Goal: Use online tool/utility

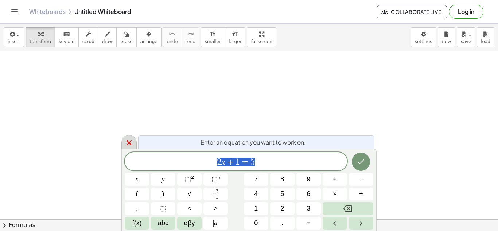
scroll to position [0, 0]
click at [127, 142] on icon at bounding box center [129, 142] width 9 height 9
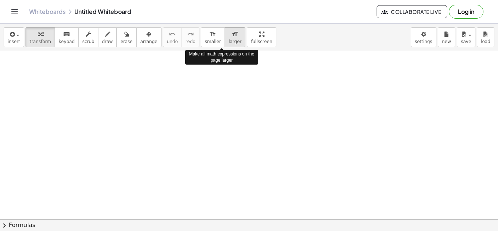
click at [229, 39] on span "larger" at bounding box center [235, 41] width 13 height 5
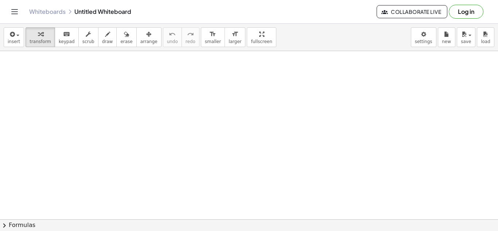
drag, startPoint x: 41, startPoint y: 94, endPoint x: 99, endPoint y: 89, distance: 58.2
click at [59, 43] on span "keypad" at bounding box center [67, 41] width 16 height 5
drag, startPoint x: 49, startPoint y: 90, endPoint x: 74, endPoint y: 94, distance: 25.5
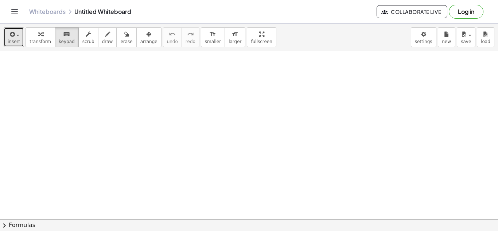
click at [16, 32] on div "button" at bounding box center [14, 34] width 12 height 9
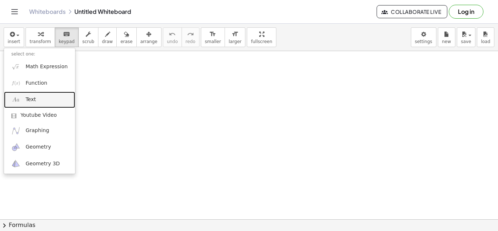
click at [37, 98] on link "Text" at bounding box center [39, 100] width 71 height 16
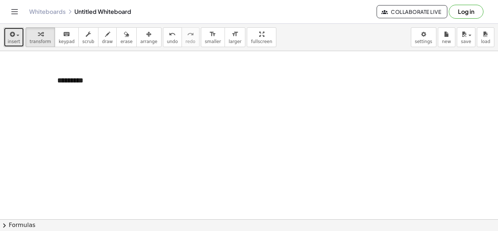
click at [20, 42] on button "insert" at bounding box center [14, 37] width 20 height 20
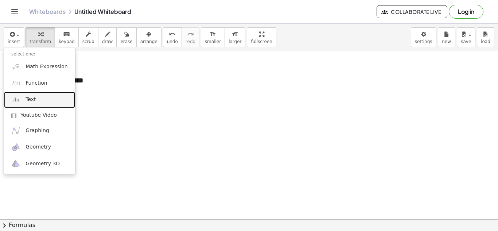
click at [42, 94] on link "Text" at bounding box center [39, 100] width 71 height 16
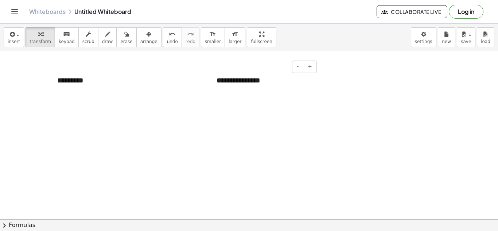
click at [295, 83] on div "**********" at bounding box center [263, 80] width 109 height 25
click at [284, 89] on div "**********" at bounding box center [263, 80] width 109 height 25
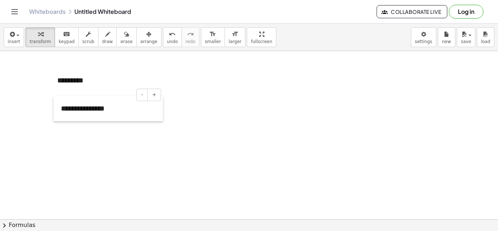
drag, startPoint x: 212, startPoint y: 79, endPoint x: 56, endPoint y: 105, distance: 158.0
click at [56, 105] on div at bounding box center [57, 108] width 7 height 25
click at [16, 40] on span "insert" at bounding box center [14, 41] width 12 height 5
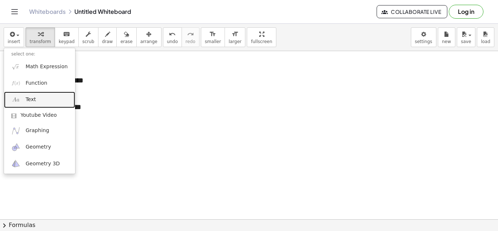
click at [30, 97] on span "Text" at bounding box center [31, 99] width 10 height 7
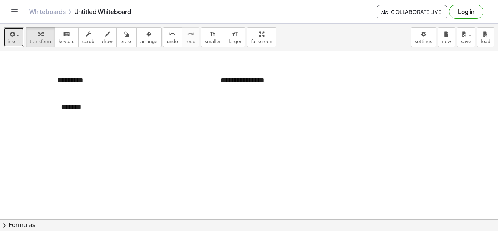
click at [14, 40] on span "insert" at bounding box center [14, 41] width 12 height 5
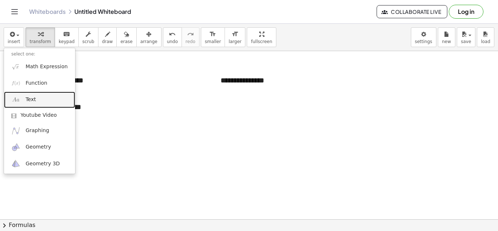
click at [29, 97] on span "Text" at bounding box center [31, 99] width 10 height 7
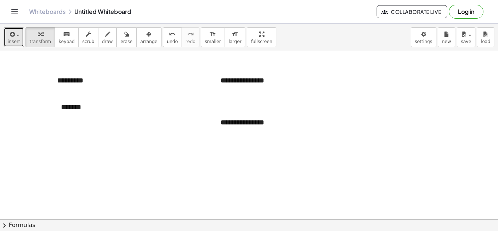
click at [15, 40] on span "insert" at bounding box center [14, 41] width 12 height 5
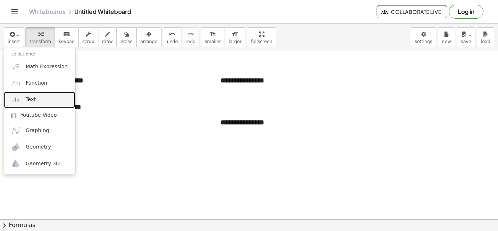
click at [32, 97] on span "Text" at bounding box center [31, 99] width 10 height 7
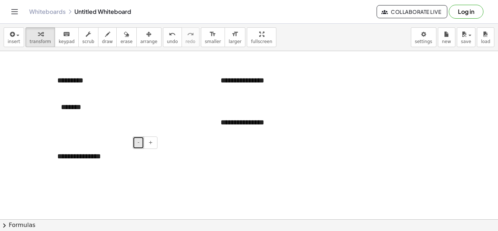
click at [138, 142] on button "-" at bounding box center [138, 142] width 11 height 12
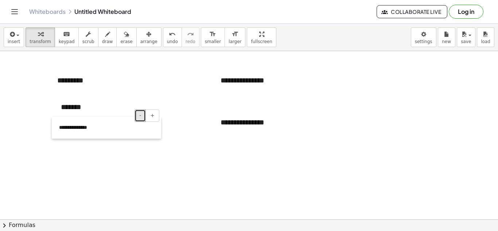
drag, startPoint x: 55, startPoint y: 155, endPoint x: 57, endPoint y: 128, distance: 27.1
click at [57, 128] on div at bounding box center [55, 128] width 7 height 22
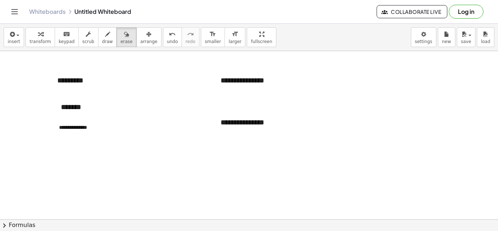
drag, startPoint x: 64, startPoint y: 127, endPoint x: 94, endPoint y: 133, distance: 30.1
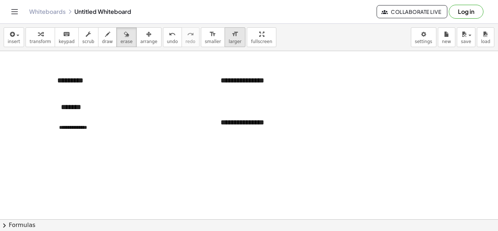
click at [229, 40] on span "larger" at bounding box center [235, 41] width 13 height 5
click at [43, 38] on button "transform" at bounding box center [41, 37] width 30 height 20
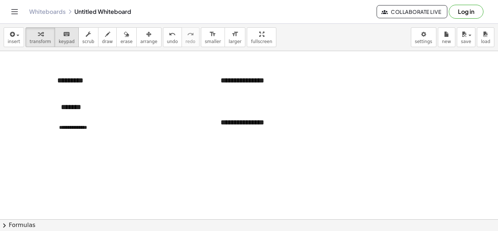
click at [59, 43] on span "keypad" at bounding box center [67, 41] width 16 height 5
click at [71, 126] on div "**********" at bounding box center [106, 128] width 109 height 22
click at [88, 128] on div "**********" at bounding box center [106, 128] width 109 height 22
click at [153, 113] on span "+" at bounding box center [152, 115] width 4 height 6
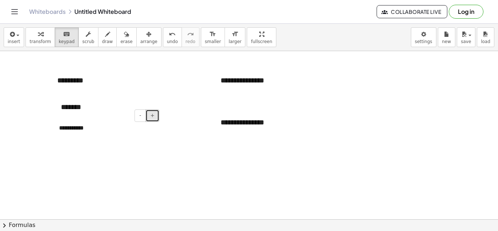
click at [153, 113] on span "+" at bounding box center [152, 115] width 4 height 6
click at [139, 116] on button "-" at bounding box center [140, 115] width 11 height 12
click at [302, 66] on span "-" at bounding box center [302, 66] width 2 height 6
drag, startPoint x: 213, startPoint y: 82, endPoint x: 47, endPoint y: 147, distance: 178.8
click at [47, 147] on div at bounding box center [50, 145] width 7 height 24
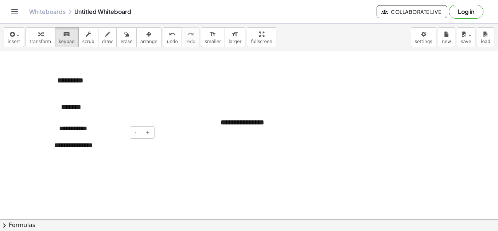
click at [92, 145] on div "**********" at bounding box center [101, 145] width 109 height 24
click at [301, 108] on button "-" at bounding box center [301, 108] width 11 height 12
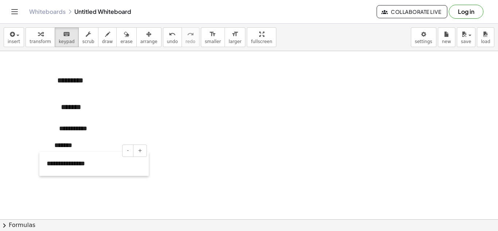
drag, startPoint x: 216, startPoint y: 121, endPoint x: 42, endPoint y: 163, distance: 179.0
click at [42, 163] on div at bounding box center [42, 164] width 7 height 24
click at [90, 164] on div "**********" at bounding box center [93, 164] width 109 height 24
click at [16, 39] on span "insert" at bounding box center [14, 41] width 12 height 5
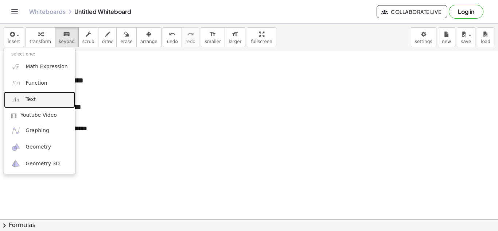
click at [38, 97] on link "Text" at bounding box center [39, 100] width 71 height 16
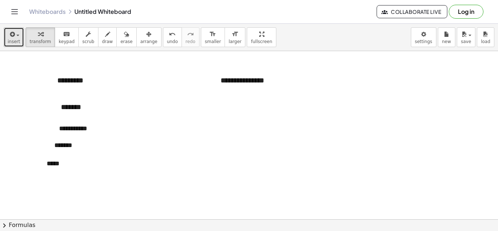
click at [11, 35] on icon "button" at bounding box center [11, 34] width 7 height 9
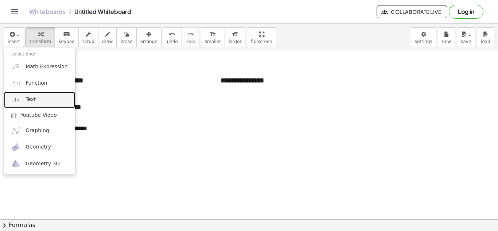
click at [30, 102] on span "Text" at bounding box center [31, 99] width 10 height 7
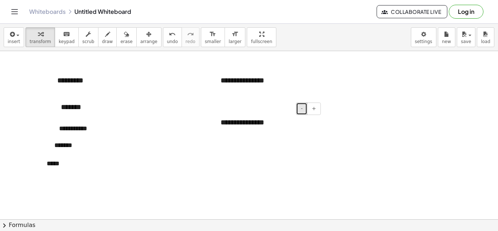
click at [305, 108] on button "-" at bounding box center [301, 108] width 11 height 12
click at [304, 68] on button "-" at bounding box center [301, 67] width 11 height 12
click at [303, 68] on span "-" at bounding box center [302, 66] width 2 height 6
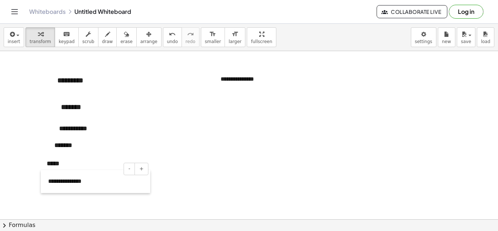
drag, startPoint x: 214, startPoint y: 120, endPoint x: 38, endPoint y: 179, distance: 185.8
click at [41, 179] on div at bounding box center [44, 181] width 7 height 23
click at [75, 178] on div "**********" at bounding box center [91, 180] width 109 height 23
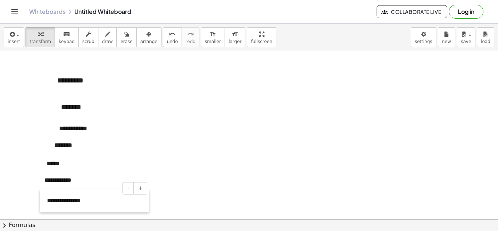
drag, startPoint x: 213, startPoint y: 77, endPoint x: 39, endPoint y: 200, distance: 213.4
click at [40, 200] on div at bounding box center [43, 200] width 7 height 23
click at [83, 202] on div "**********" at bounding box center [93, 201] width 109 height 23
click at [64, 203] on div "******" at bounding box center [93, 201] width 109 height 23
